Goal: Transaction & Acquisition: Purchase product/service

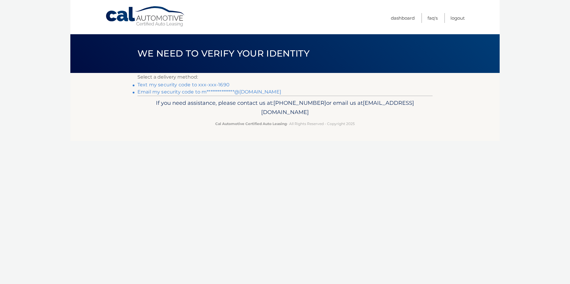
click at [214, 84] on link "Text my security code to xxx-xxx-1690" at bounding box center [183, 85] width 92 height 6
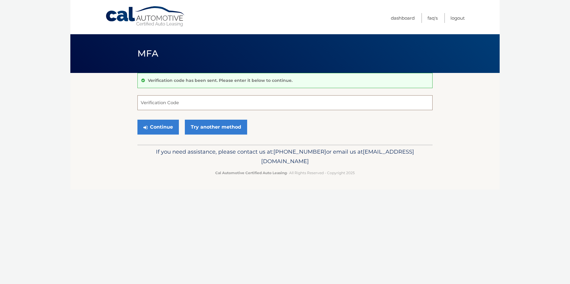
click at [202, 108] on input "Verification Code" at bounding box center [284, 102] width 295 height 15
type input "156000"
click at [169, 128] on button "Continue" at bounding box center [157, 127] width 41 height 15
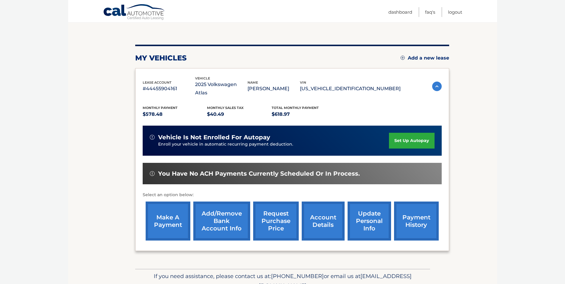
scroll to position [60, 0]
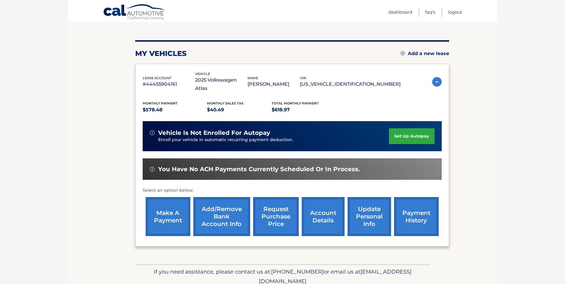
click at [169, 205] on link "make a payment" at bounding box center [168, 216] width 45 height 39
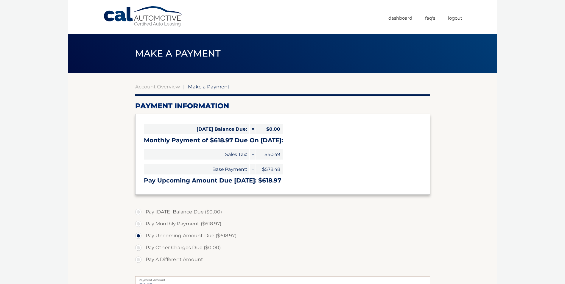
select select "NjM1MDAzMTAtOTBlMC00OGIzLTllNDYtZjYzNzc1Y2FmNWVm"
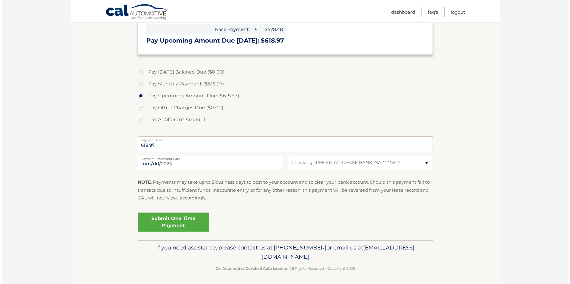
scroll to position [141, 0]
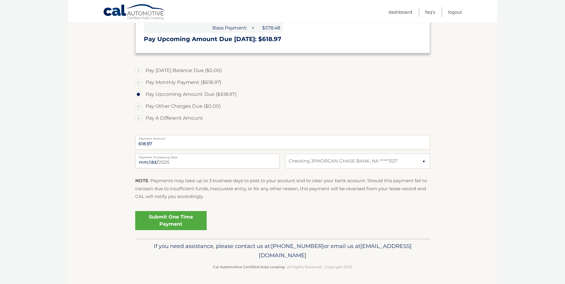
click at [186, 221] on link "Submit One Time Payment" at bounding box center [170, 220] width 71 height 19
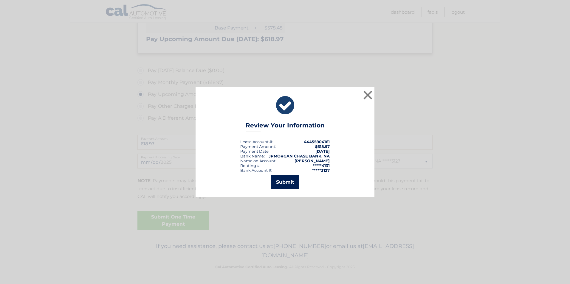
click at [291, 179] on button "Submit" at bounding box center [285, 182] width 28 height 14
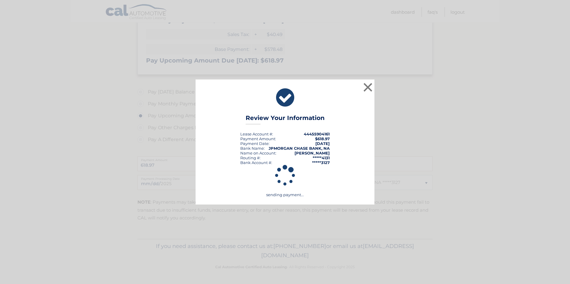
scroll to position [120, 0]
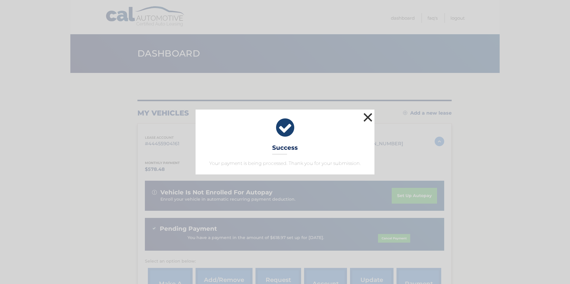
click at [364, 122] on button "×" at bounding box center [368, 117] width 12 height 12
